Goal: Communication & Community: Answer question/provide support

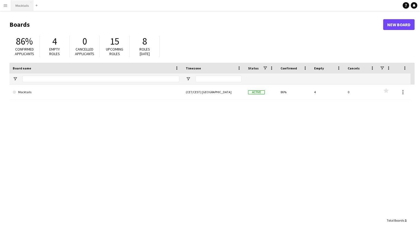
click at [23, 5] on button "Mocktails Close" at bounding box center [22, 5] width 22 height 11
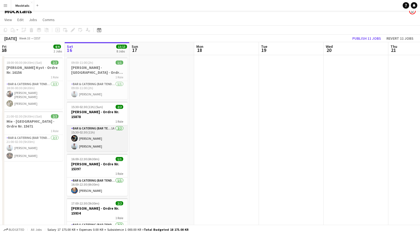
scroll to position [10, 0]
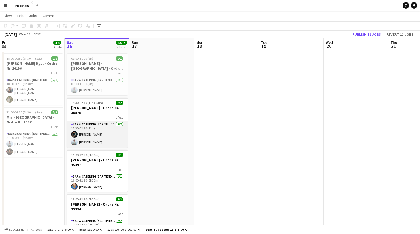
click at [102, 138] on app-card-role "Bar & Catering (Bar Tender) 1A [DATE] 15:30-02:30 (11h) [PERSON_NAME] Sebastian…" at bounding box center [97, 134] width 61 height 26
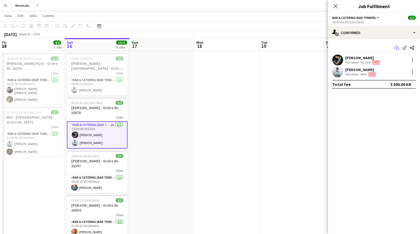
click at [396, 48] on icon "Start chat" at bounding box center [396, 48] width 4 height 4
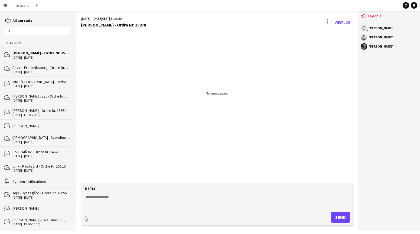
click at [141, 200] on textarea at bounding box center [218, 201] width 266 height 14
type textarea "**********"
click at [338, 217] on button "Send" at bounding box center [340, 217] width 19 height 11
click at [22, 5] on button "Mocktails Close" at bounding box center [22, 5] width 22 height 11
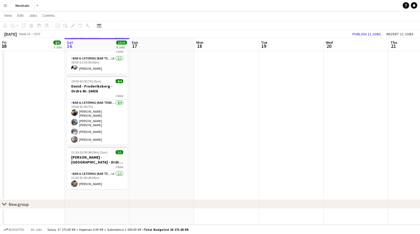
scroll to position [269, 0]
